Goal: Find specific page/section: Find specific page/section

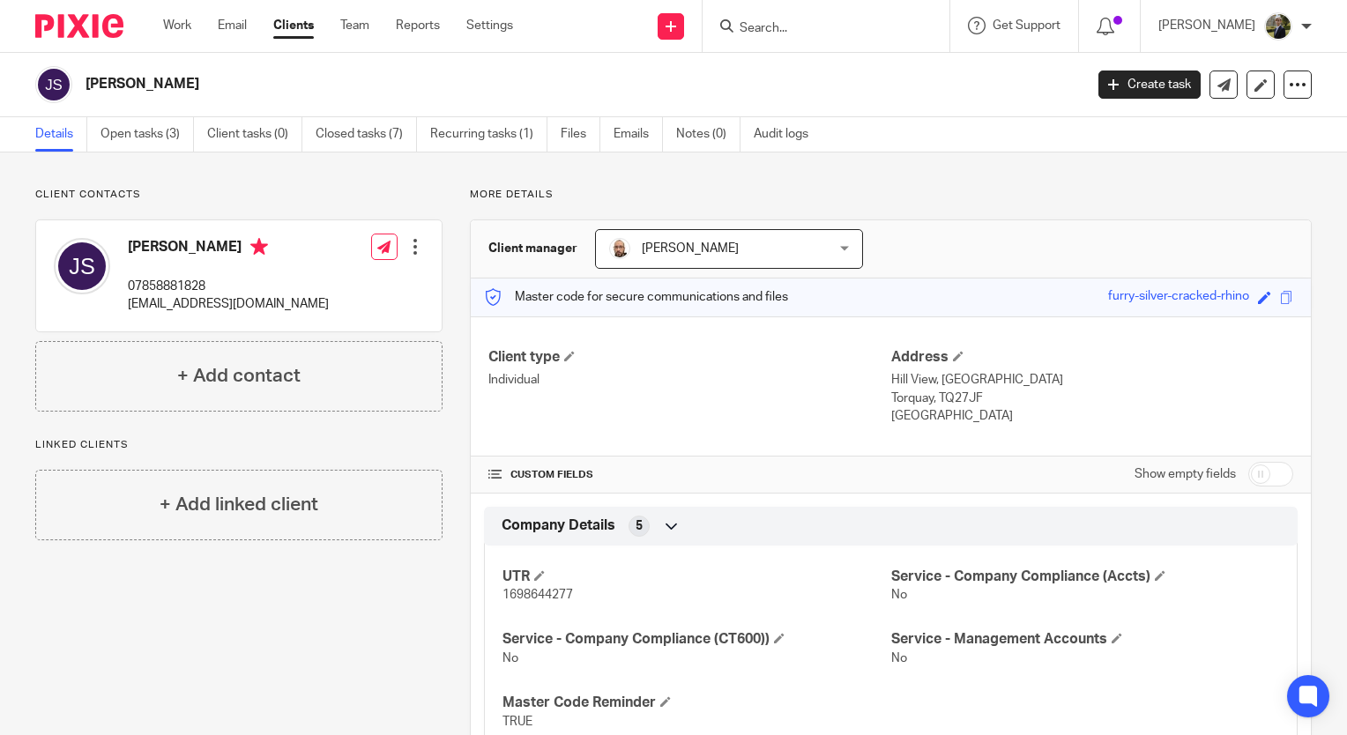
click at [67, 19] on img at bounding box center [79, 26] width 88 height 24
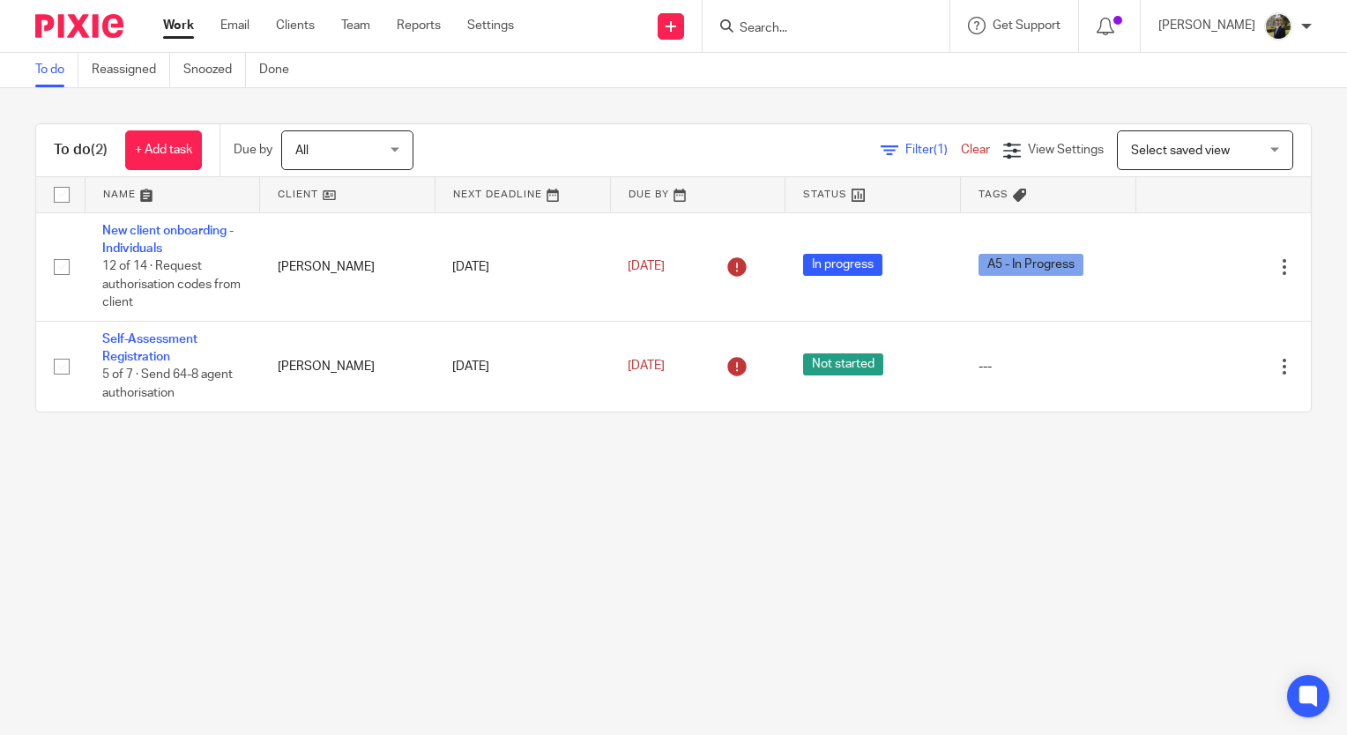
click at [796, 40] on div at bounding box center [825, 26] width 247 height 52
click at [796, 26] on input "Search" at bounding box center [817, 29] width 159 height 16
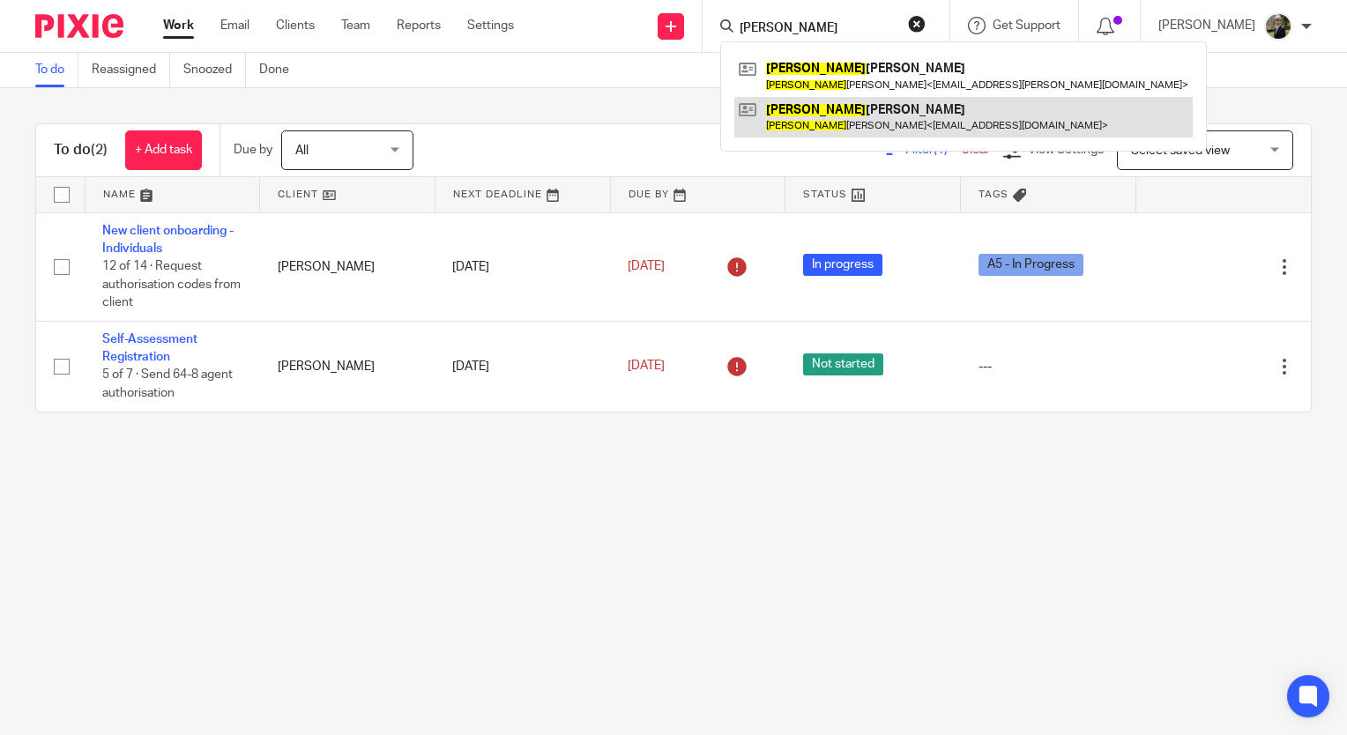
type input "valeria"
click at [839, 122] on link at bounding box center [963, 117] width 458 height 41
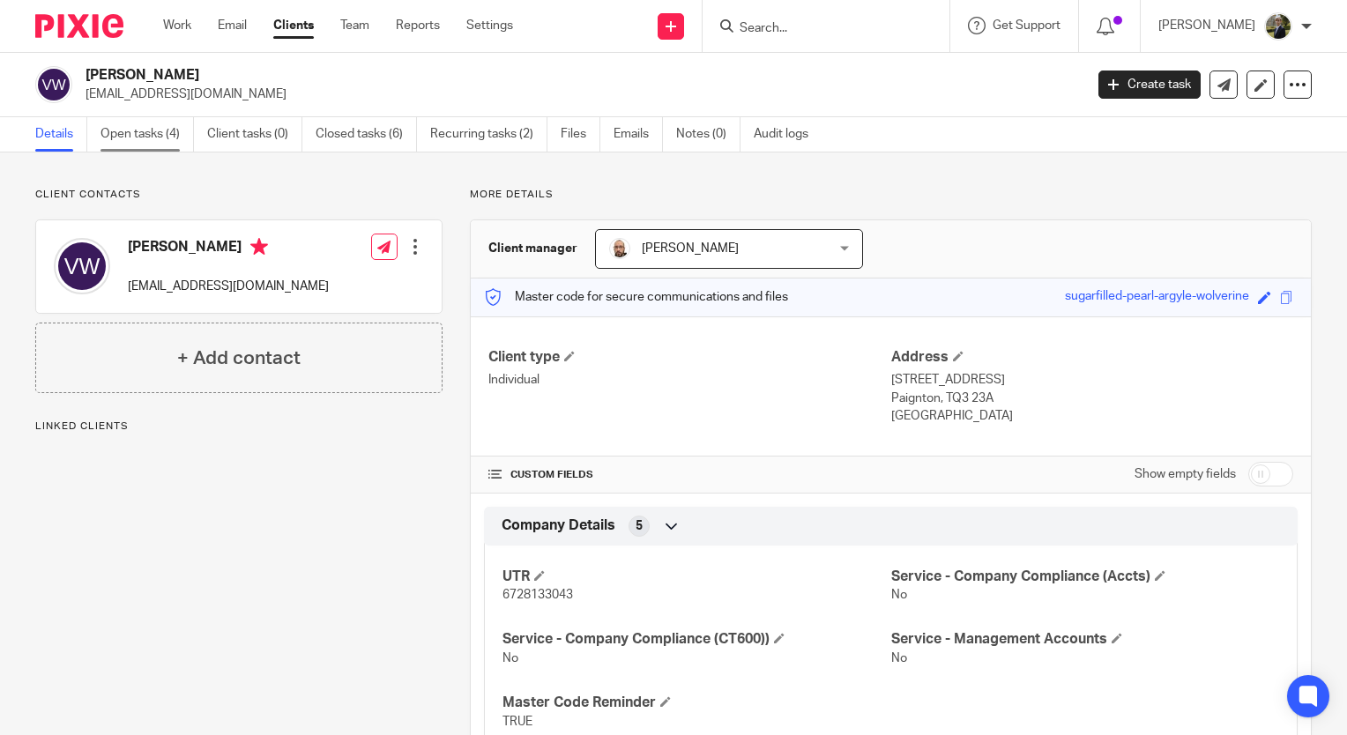
click at [164, 132] on link "Open tasks (4)" at bounding box center [146, 134] width 93 height 34
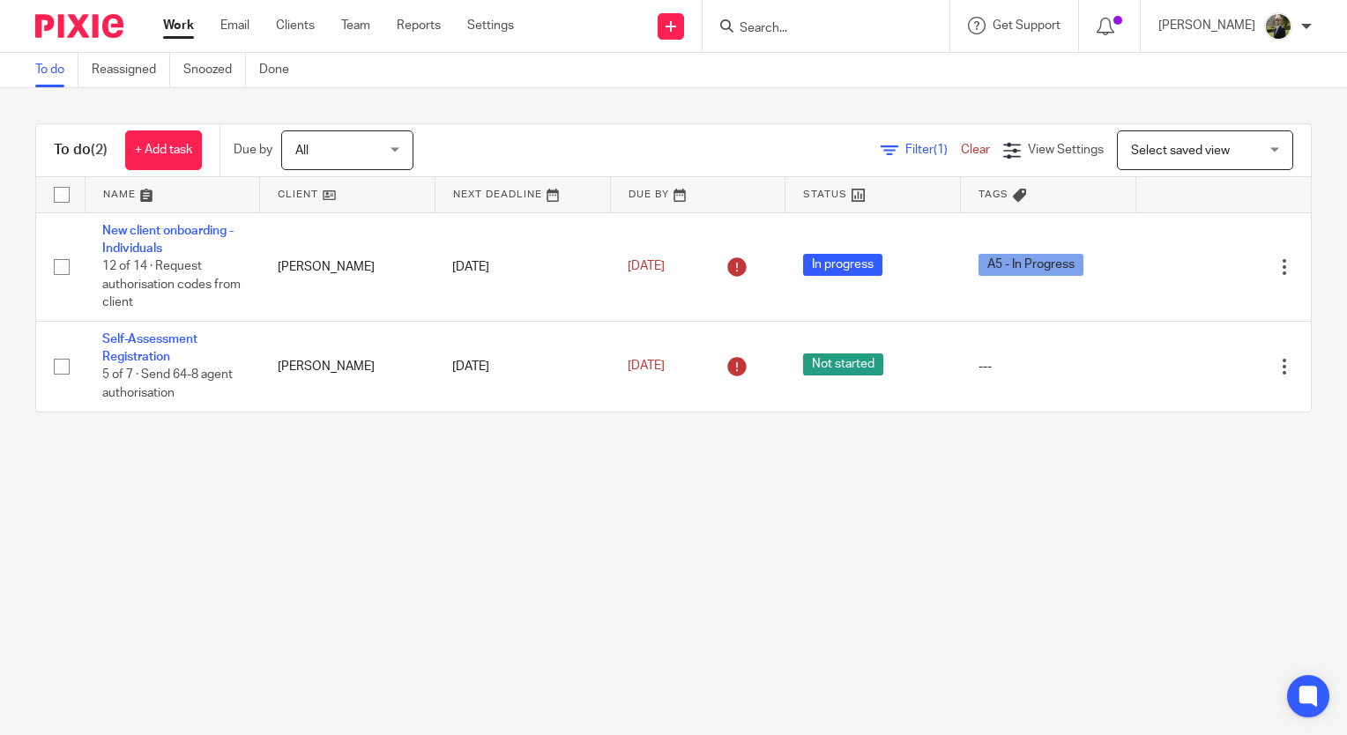
click at [842, 33] on input "Search" at bounding box center [817, 29] width 159 height 16
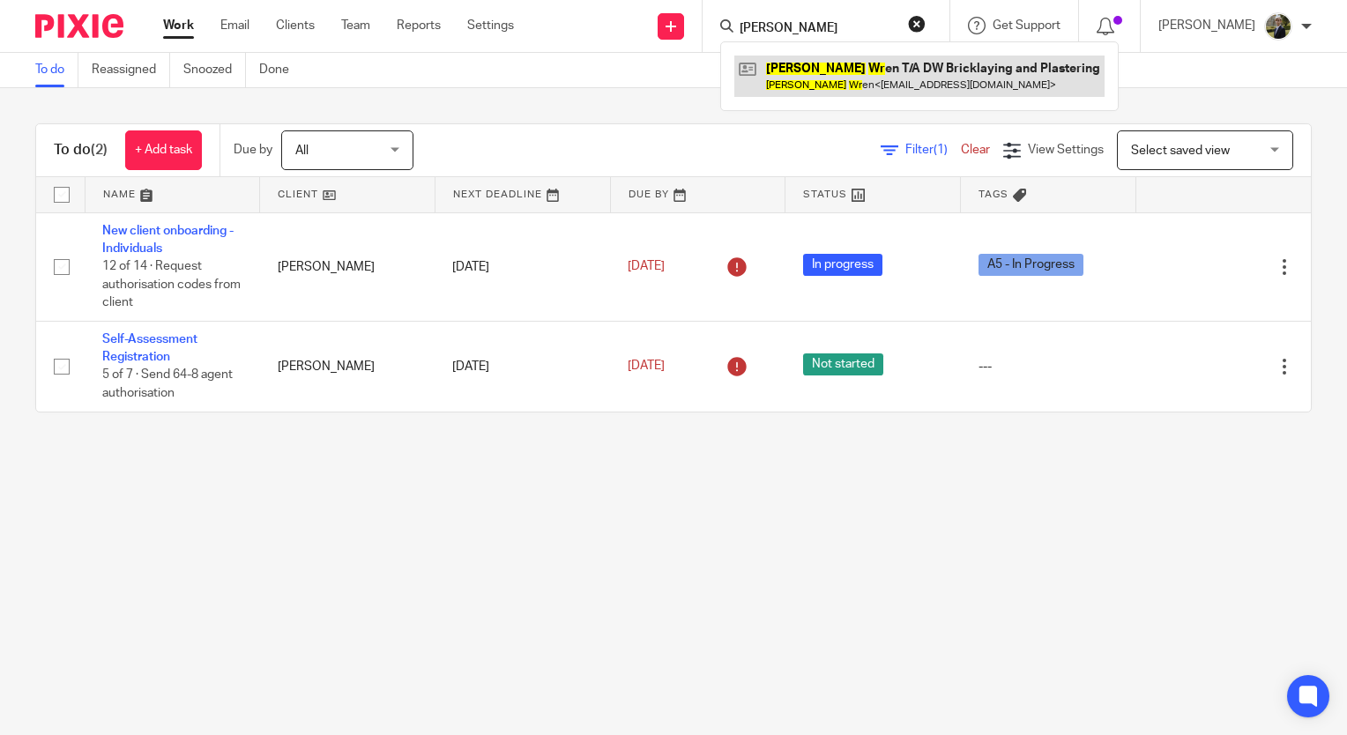
type input "[PERSON_NAME]"
click at [863, 91] on link at bounding box center [919, 76] width 370 height 41
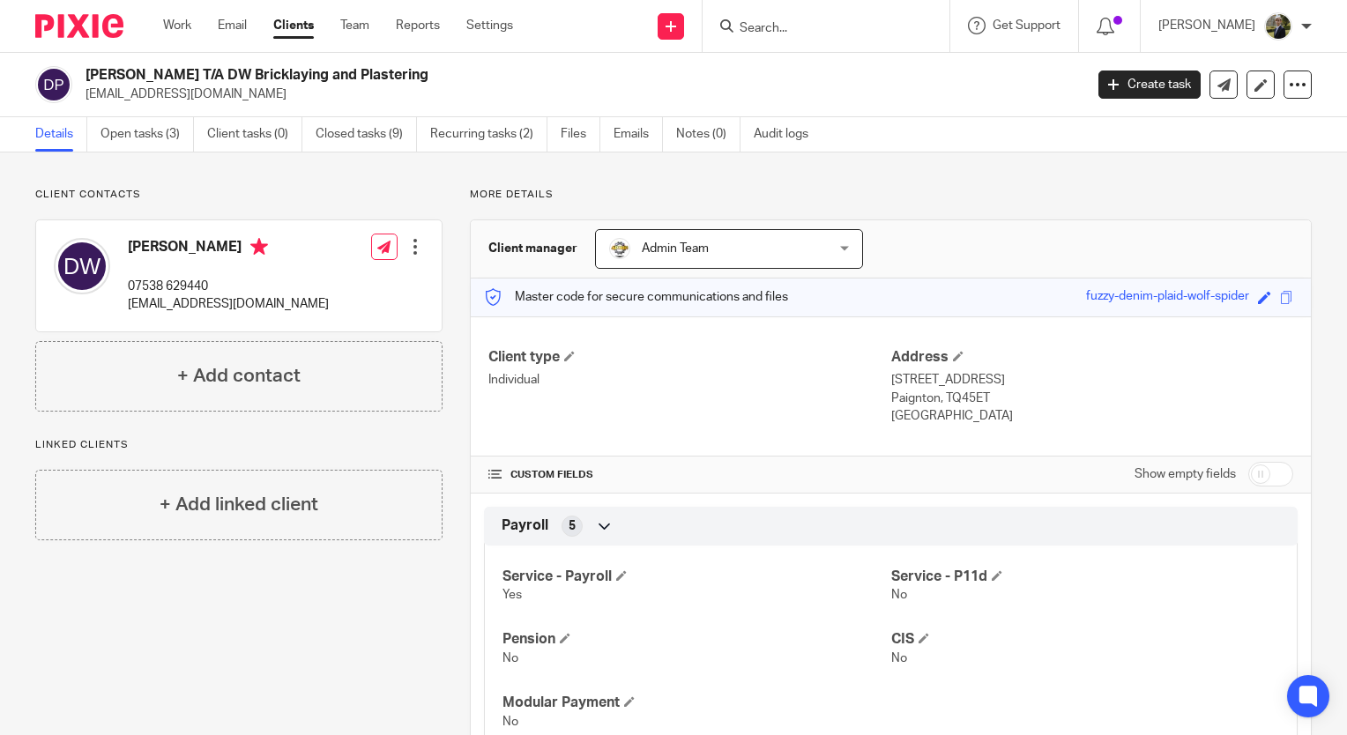
click at [805, 26] on input "Search" at bounding box center [817, 29] width 159 height 16
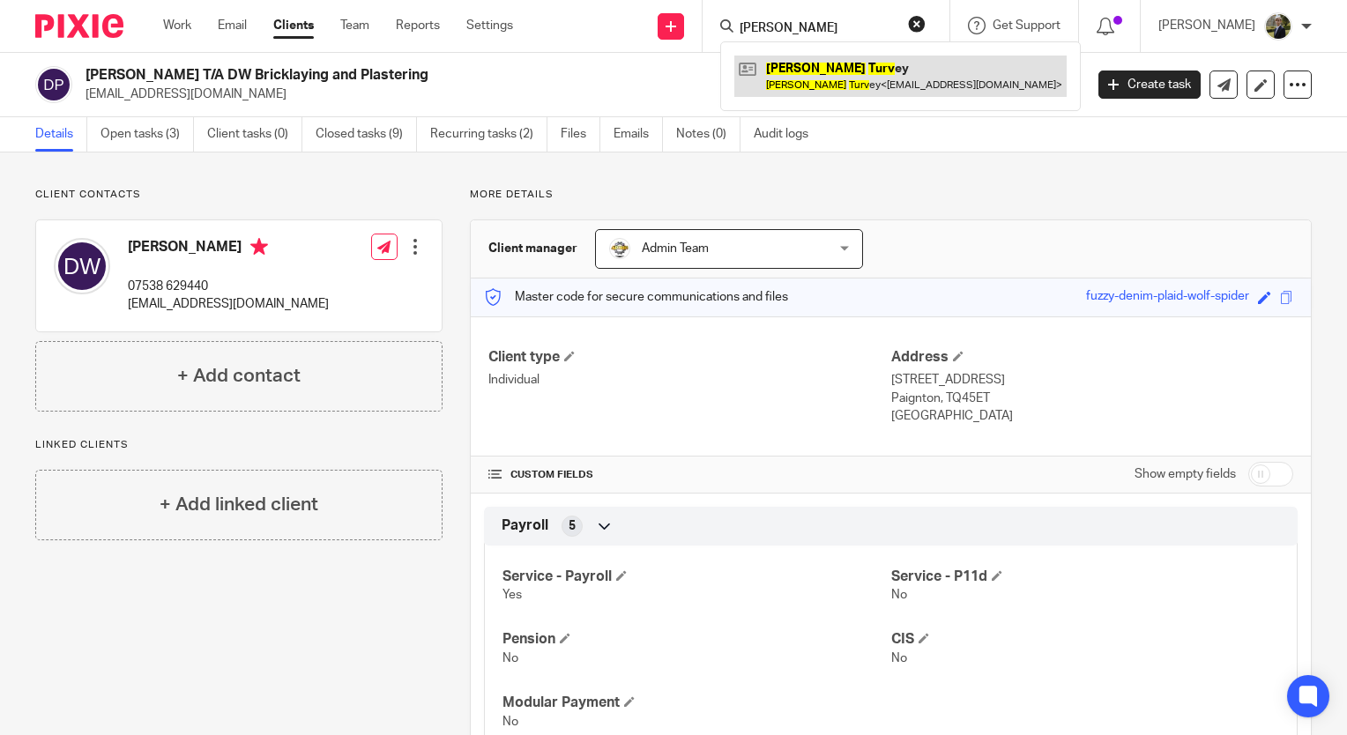
type input "[PERSON_NAME]"
click at [814, 90] on link at bounding box center [900, 76] width 332 height 41
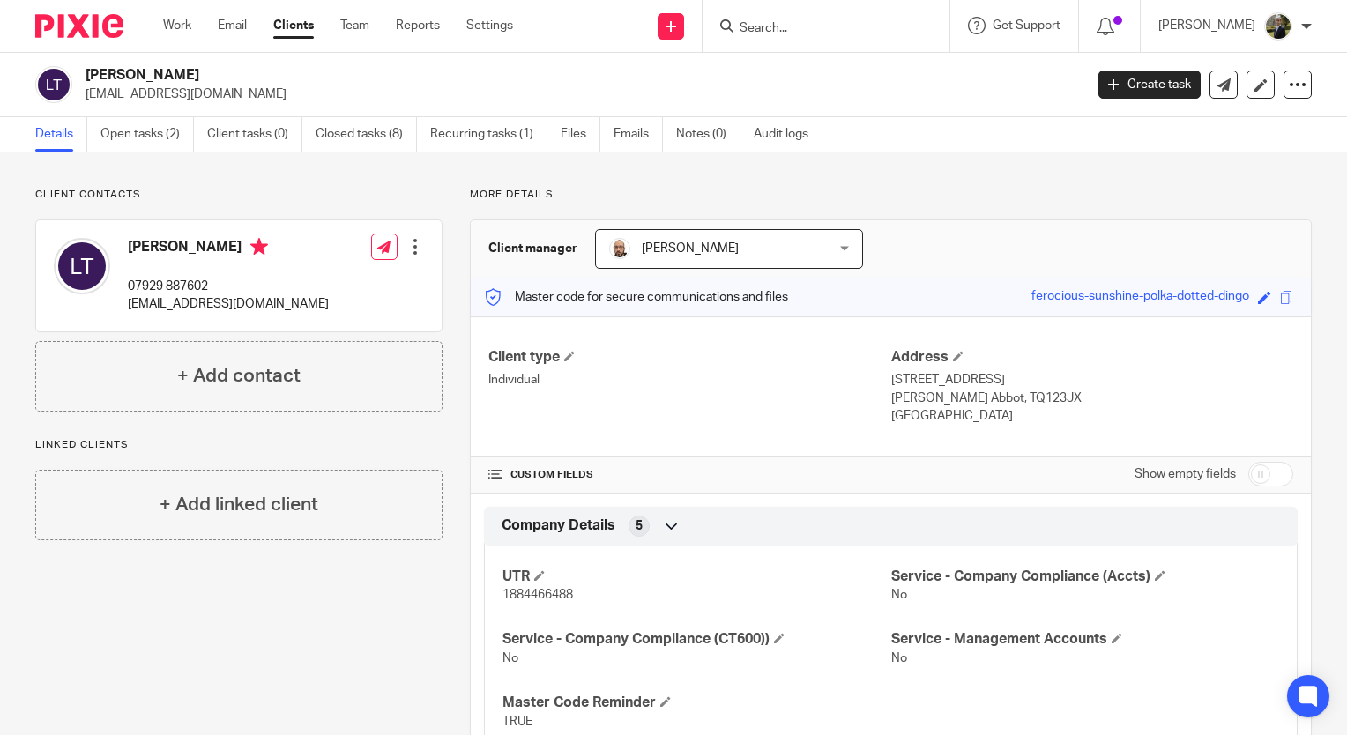
click at [783, 19] on form at bounding box center [832, 26] width 188 height 22
click at [784, 25] on input "Search" at bounding box center [817, 29] width 159 height 16
click at [784, 33] on input "Search" at bounding box center [817, 29] width 159 height 16
type input "y"
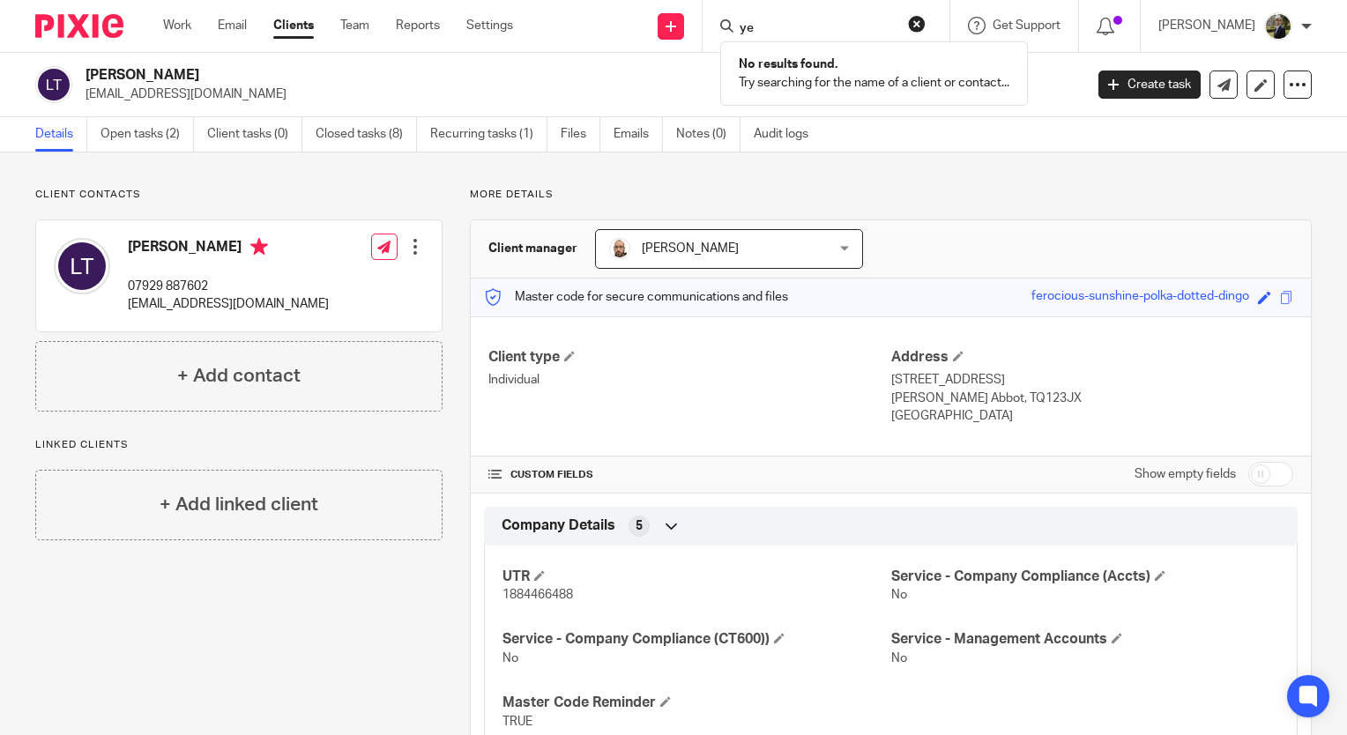
type input "y"
click at [878, 23] on input "Search" at bounding box center [817, 29] width 159 height 16
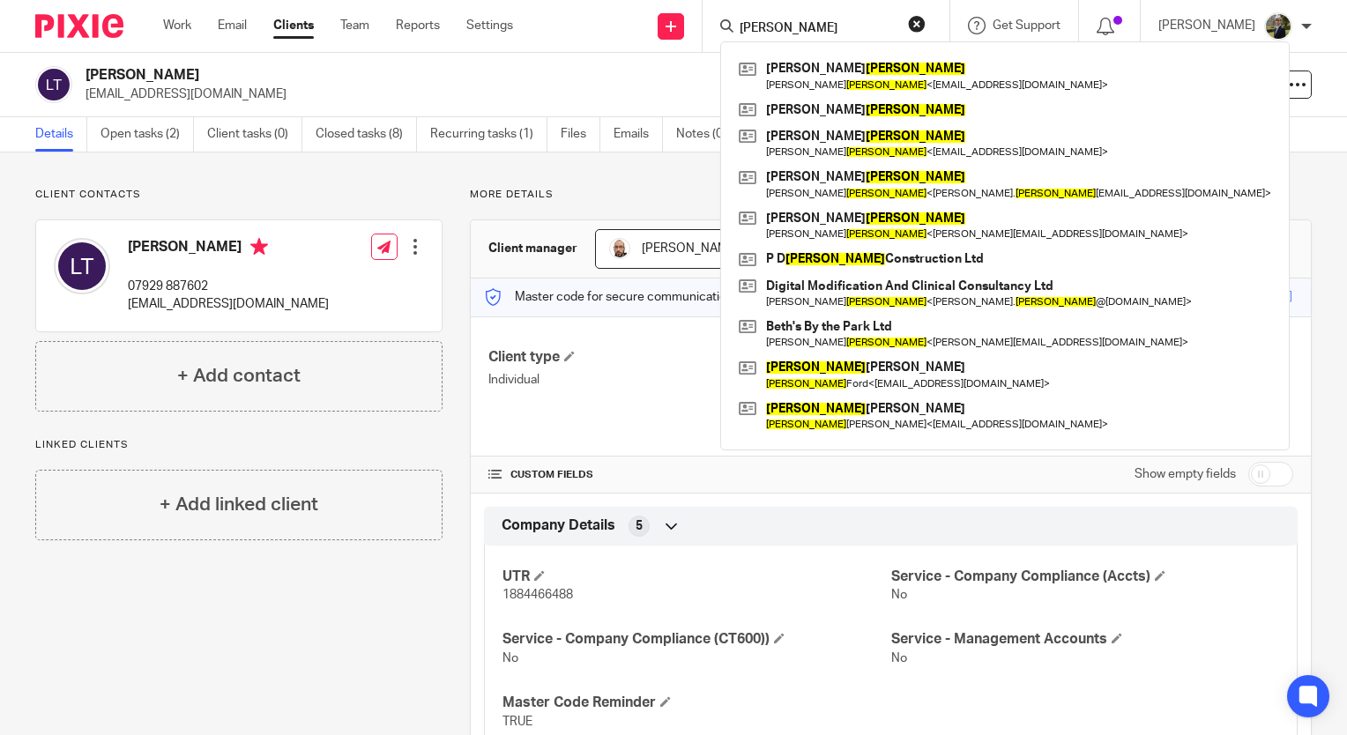
type input "[PERSON_NAME]"
